Goal: Find contact information: Find contact information

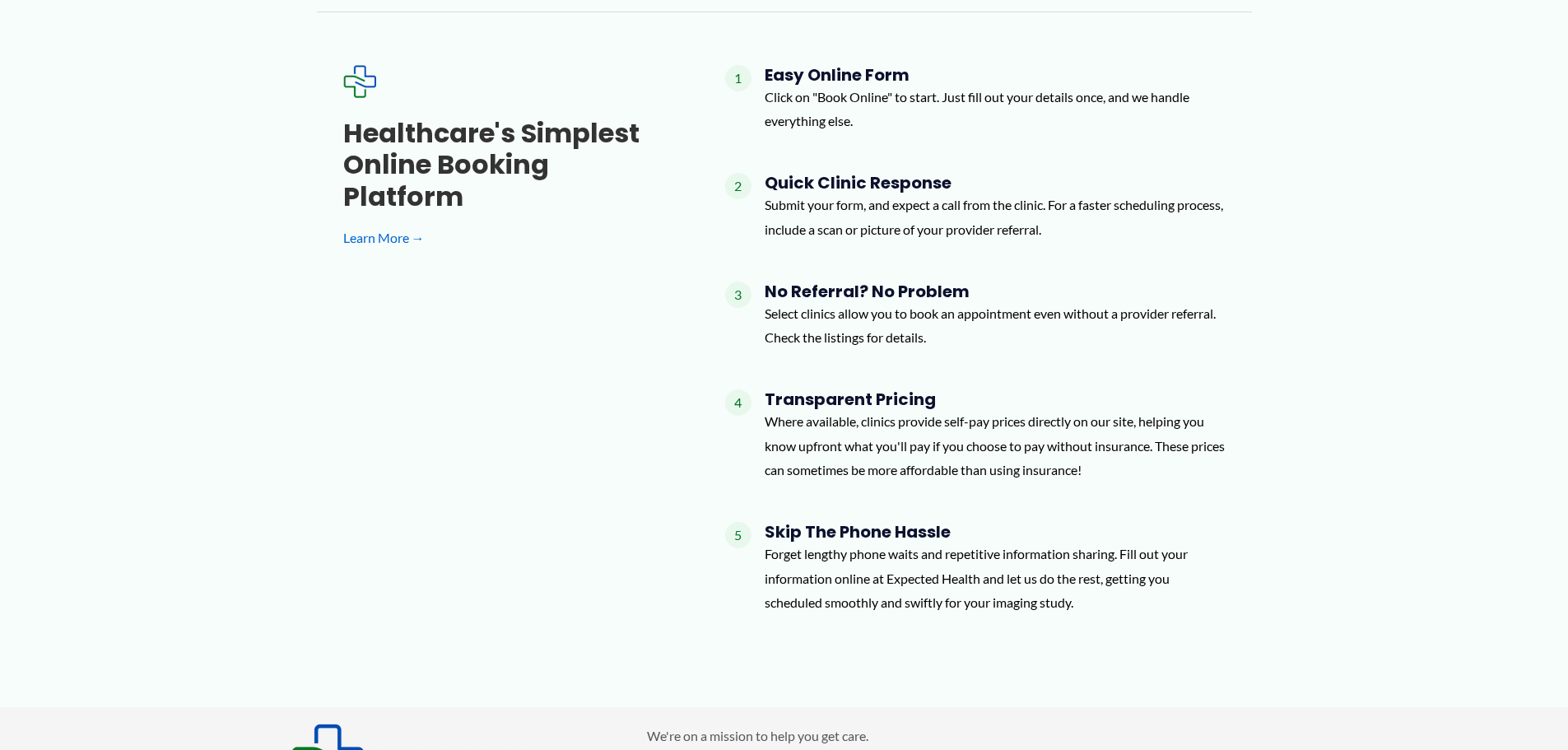
scroll to position [1245, 0]
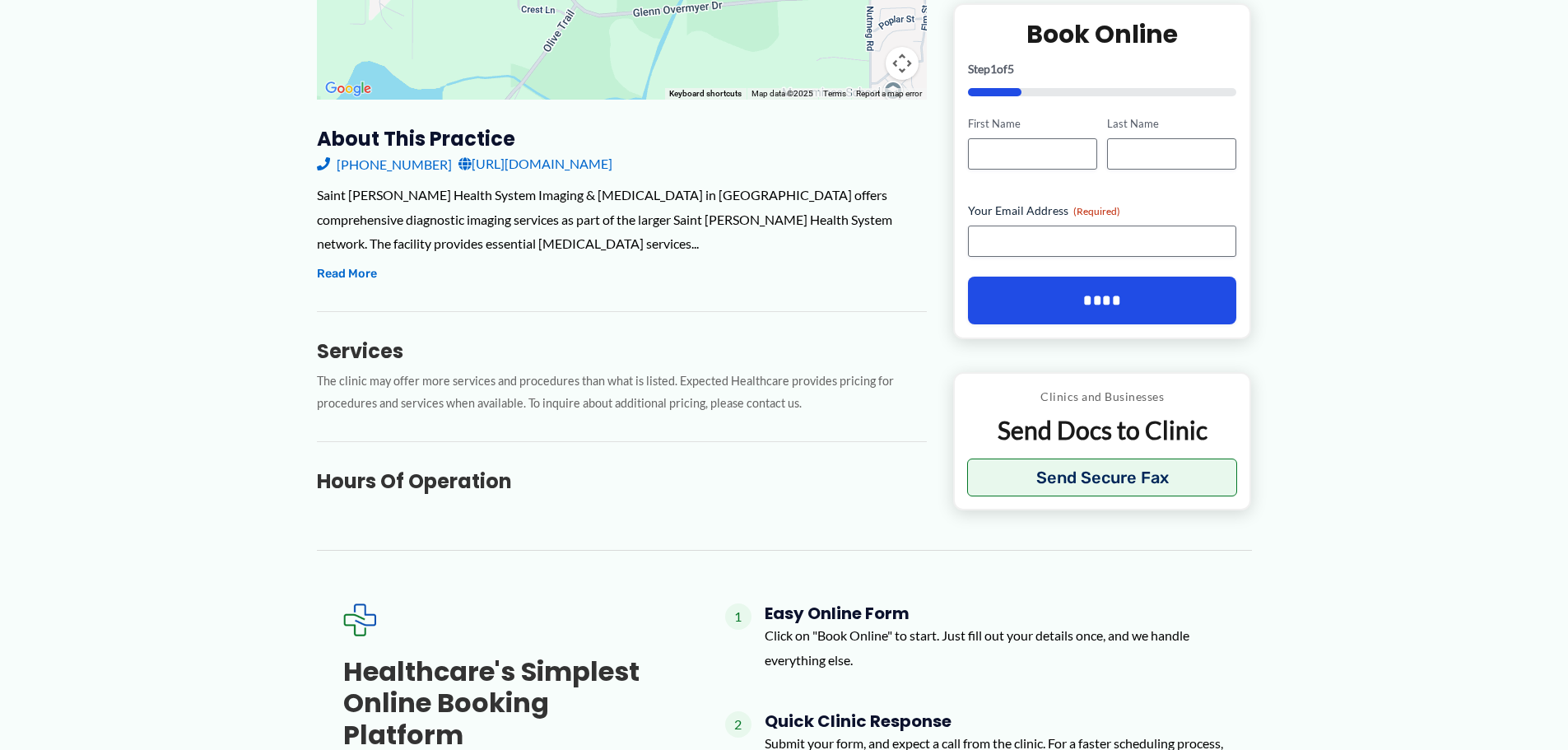
scroll to position [495, 0]
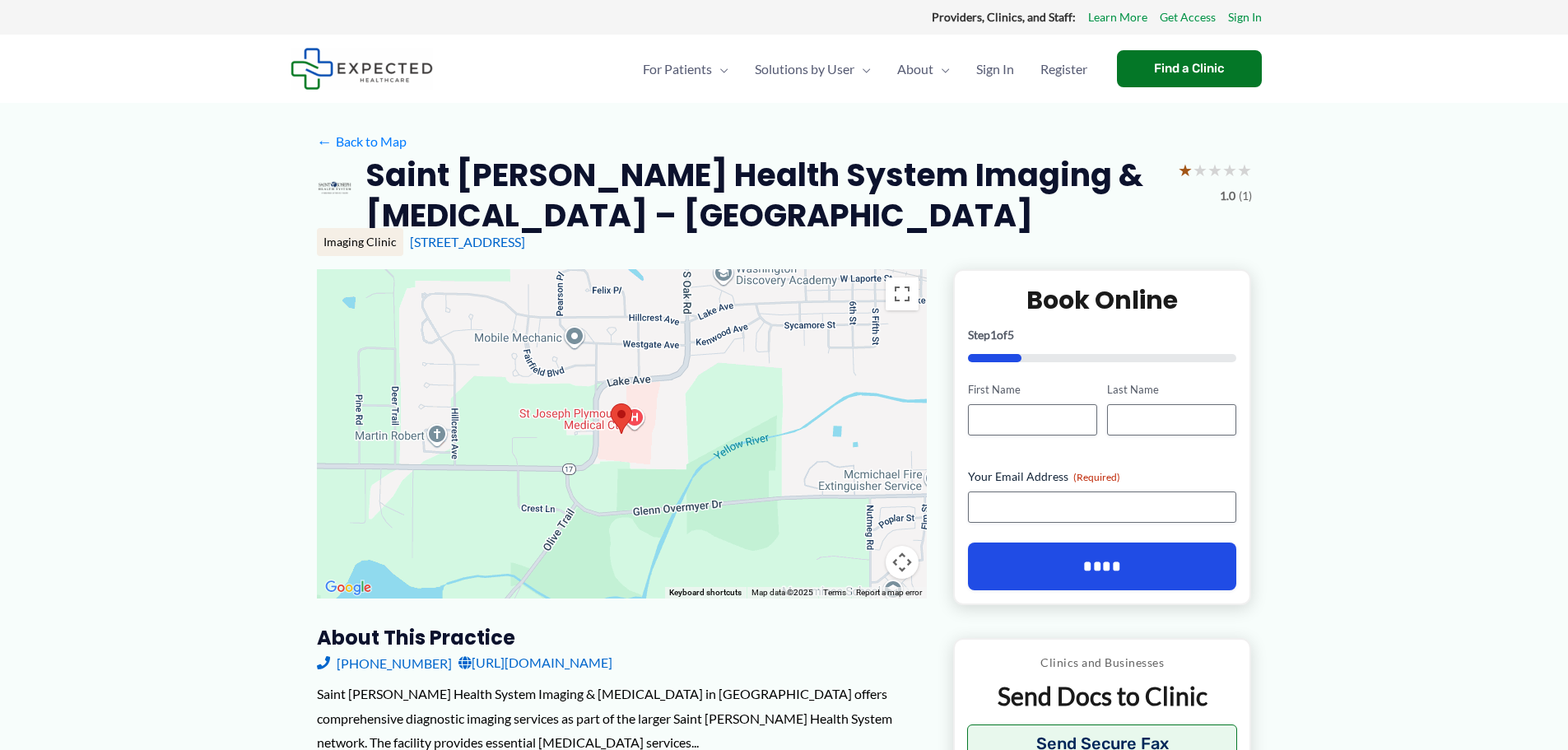
click at [612, 668] on link "[URL][DOMAIN_NAME]" at bounding box center [535, 663] width 154 height 25
